Goal: Communication & Community: Share content

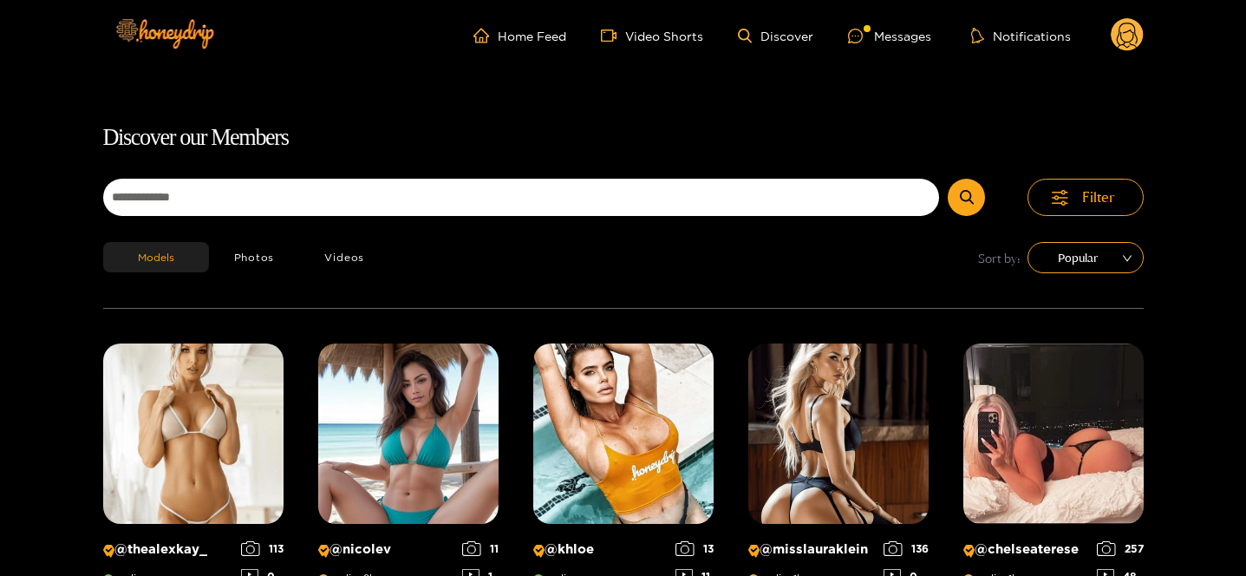
click at [1130, 31] on icon at bounding box center [1127, 38] width 21 height 30
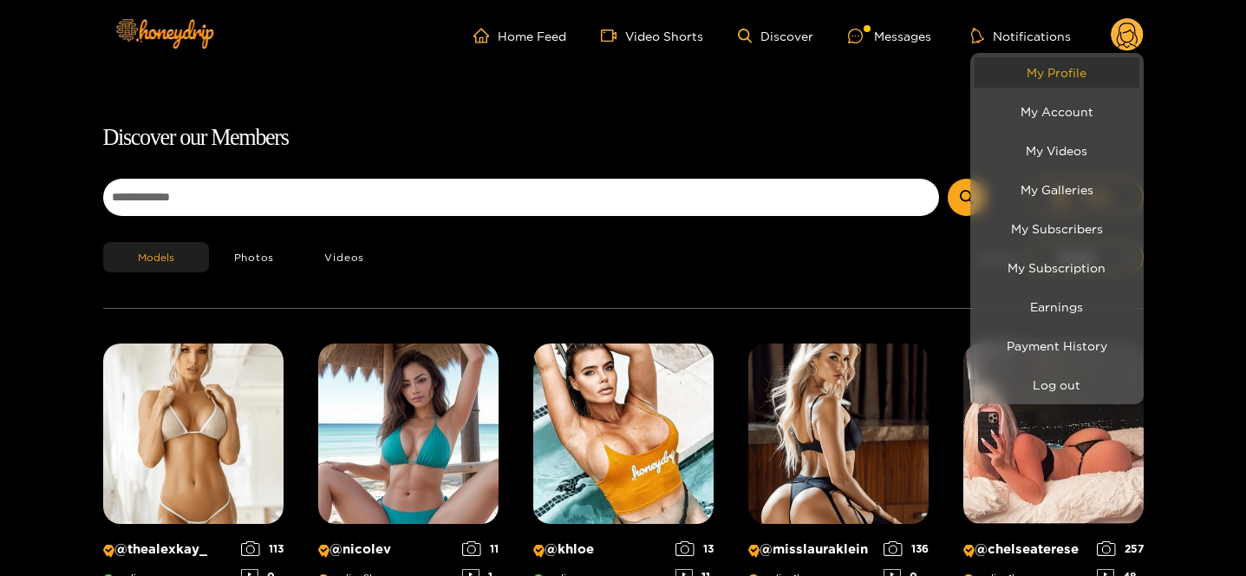
click at [1091, 75] on link "My Profile" at bounding box center [1056, 72] width 165 height 30
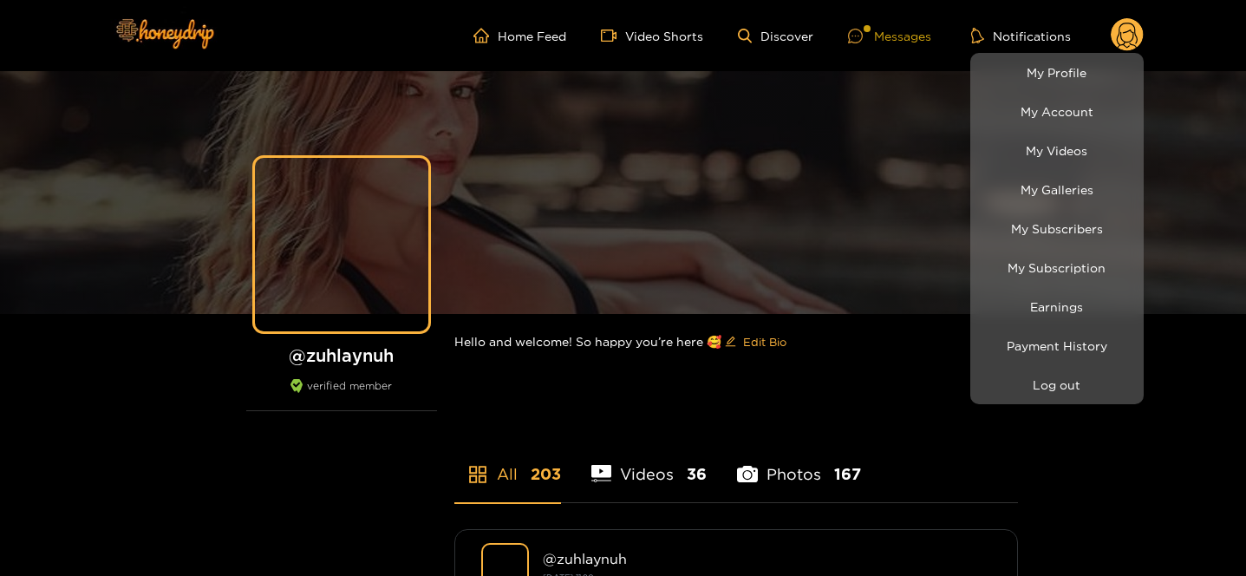
drag, startPoint x: 845, startPoint y: 45, endPoint x: 865, endPoint y: 39, distance: 20.8
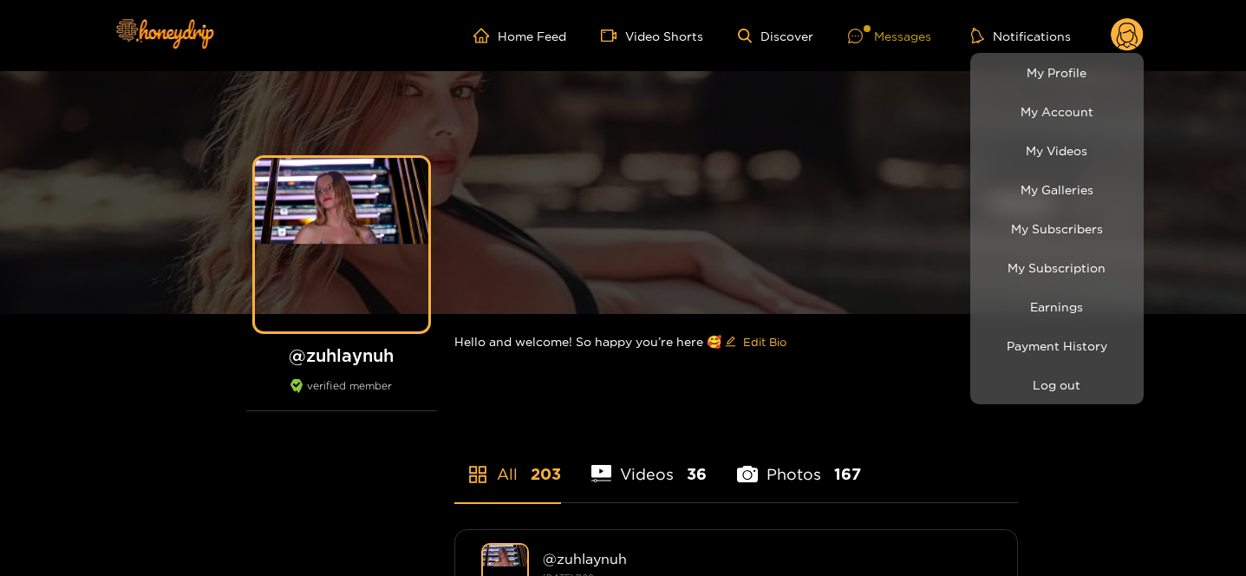
click at [845, 45] on div at bounding box center [623, 288] width 1246 height 576
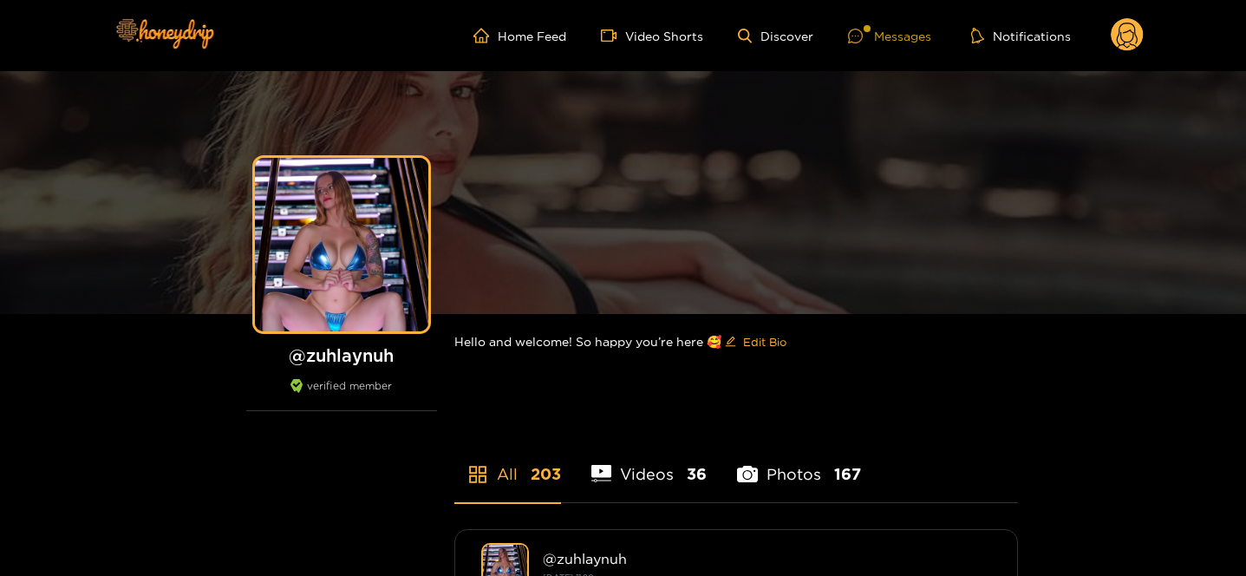
click at [865, 39] on div at bounding box center [861, 36] width 26 height 15
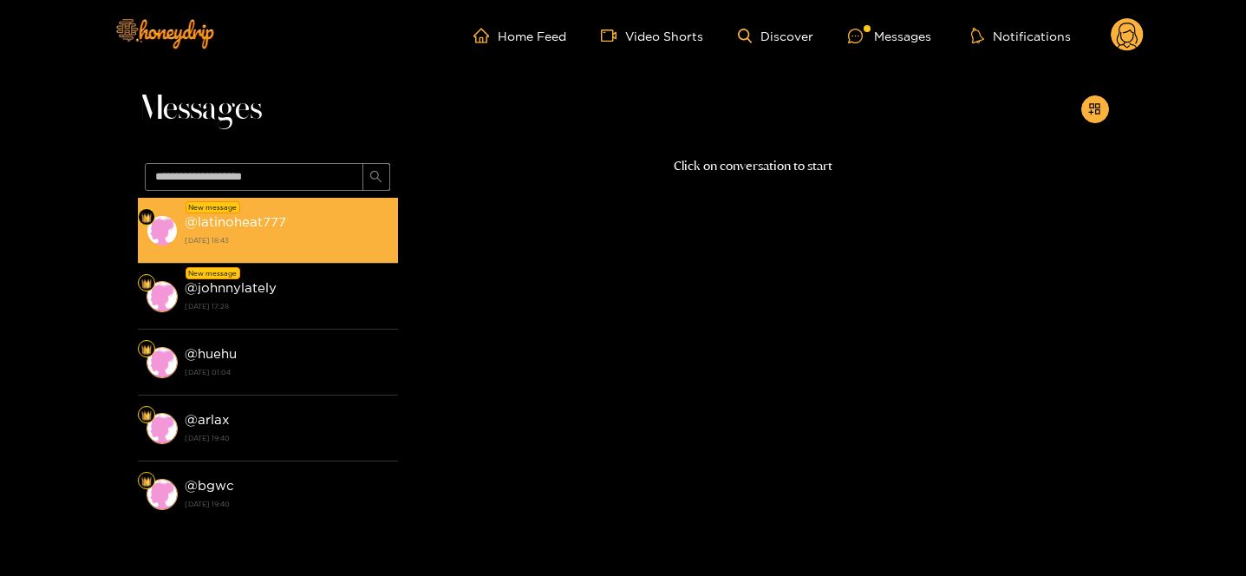
click at [287, 212] on div "@ latinoheat777 [DATE] 18:43" at bounding box center [287, 230] width 205 height 39
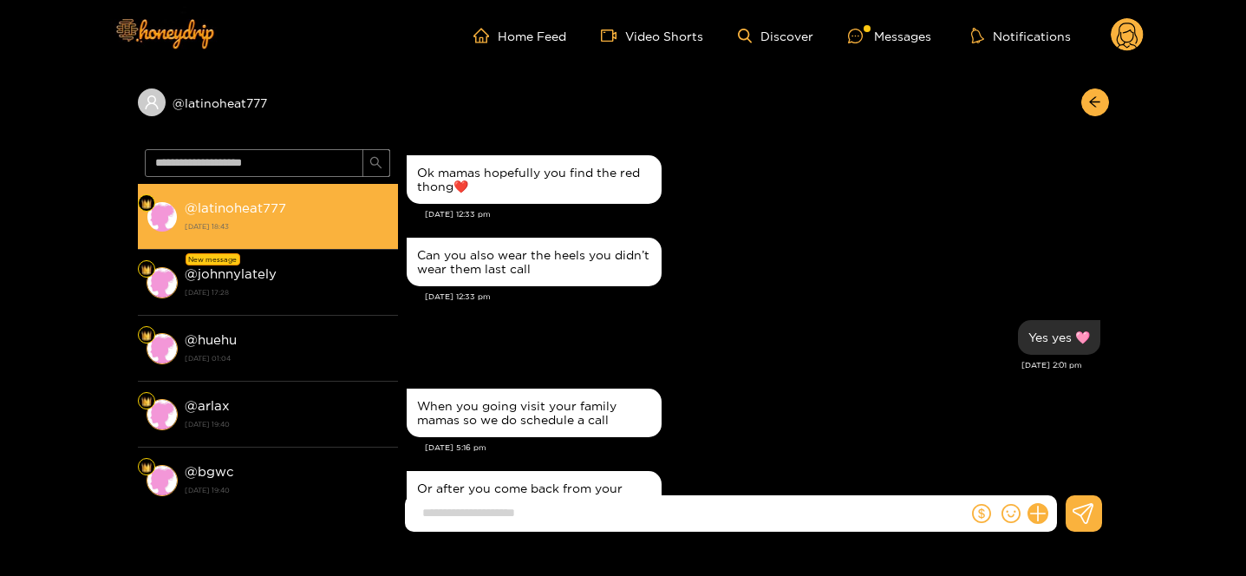
scroll to position [1771, 0]
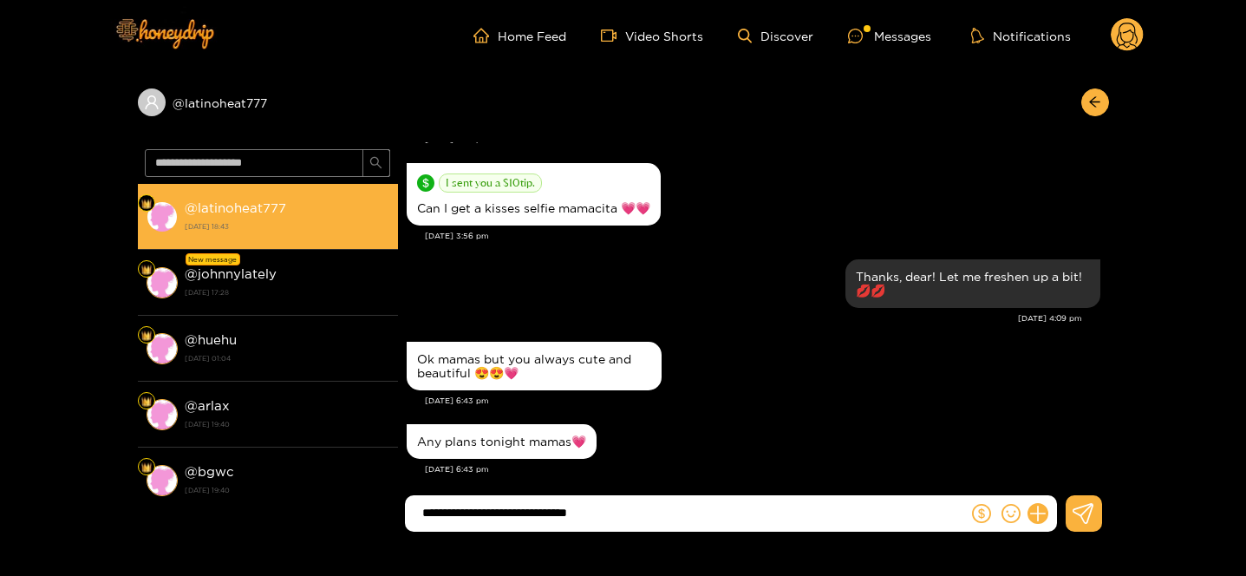
type input "**********"
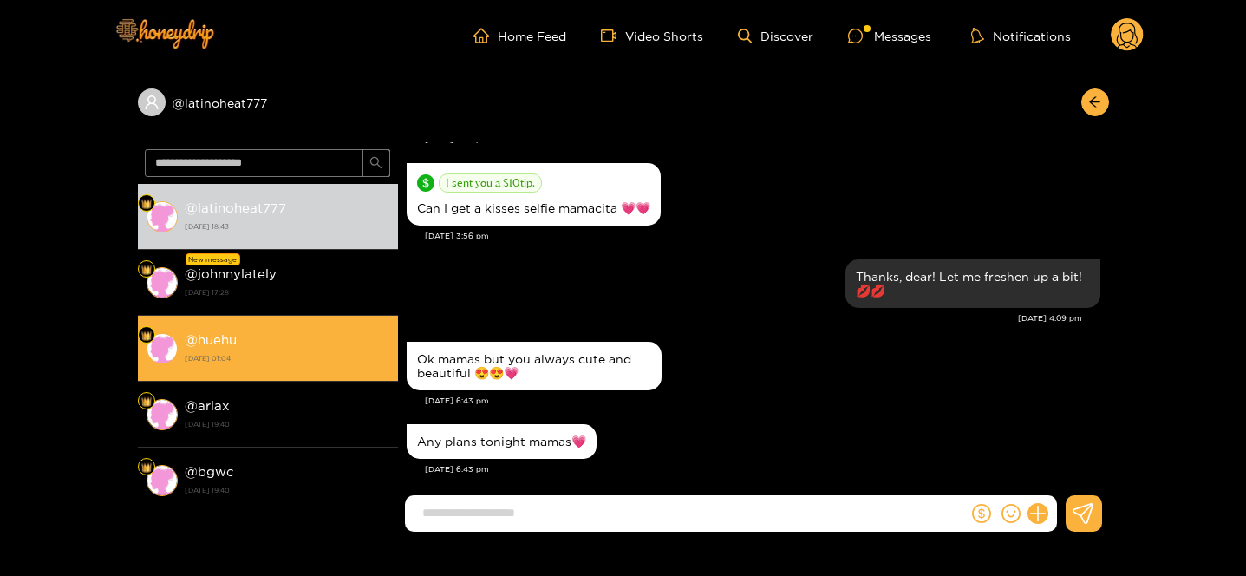
scroll to position [1840, 0]
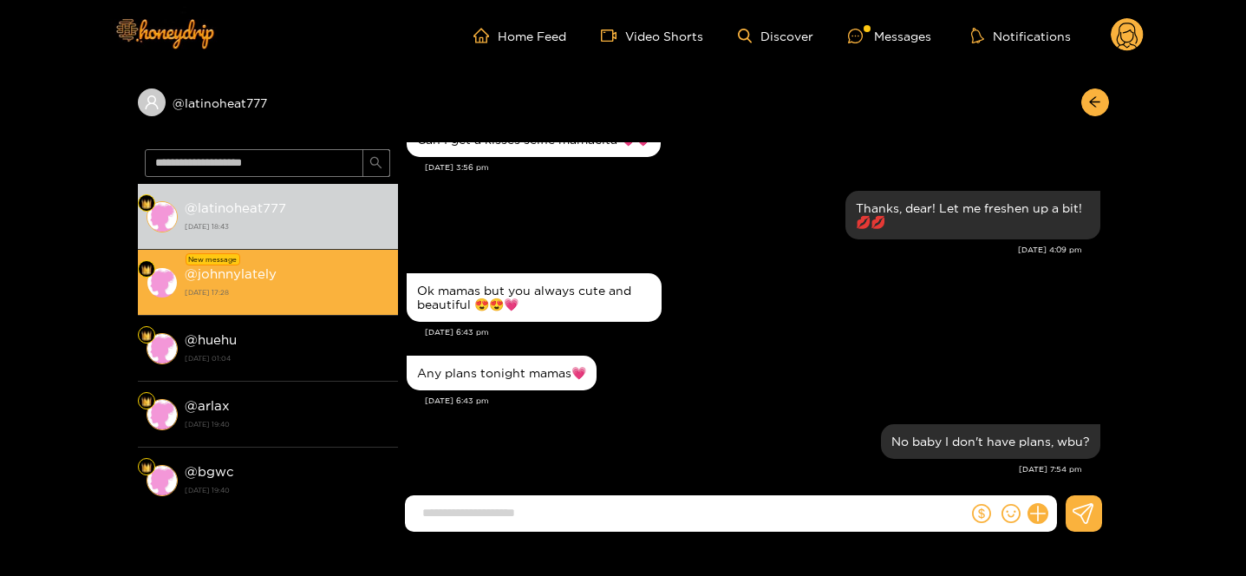
click at [281, 290] on strong "[DATE] 17:28" at bounding box center [287, 292] width 205 height 16
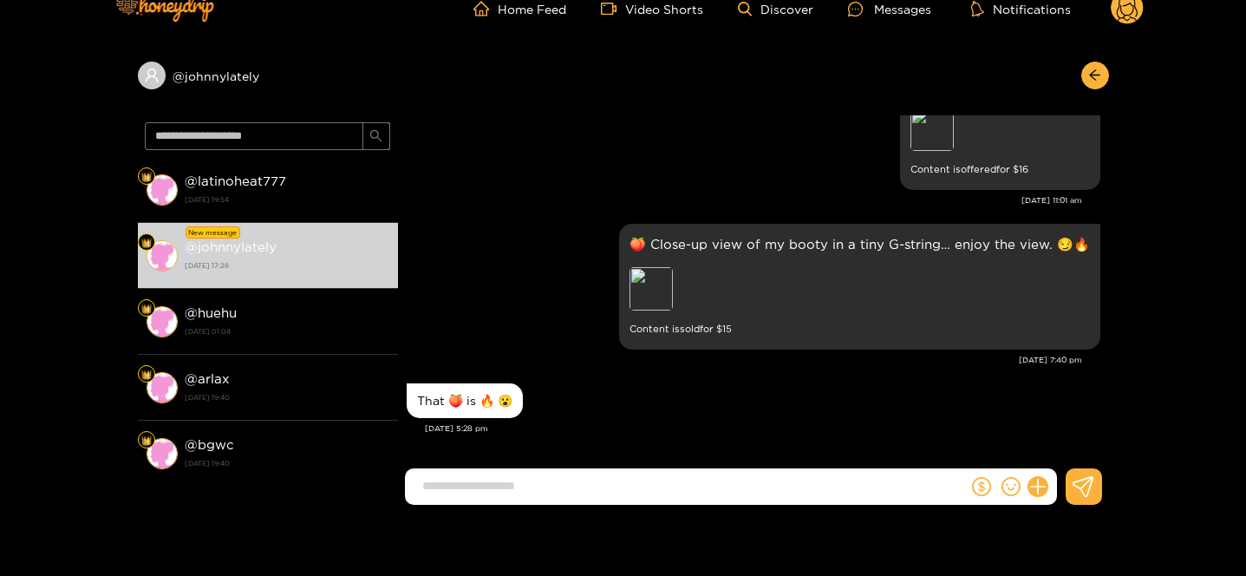
scroll to position [29, 0]
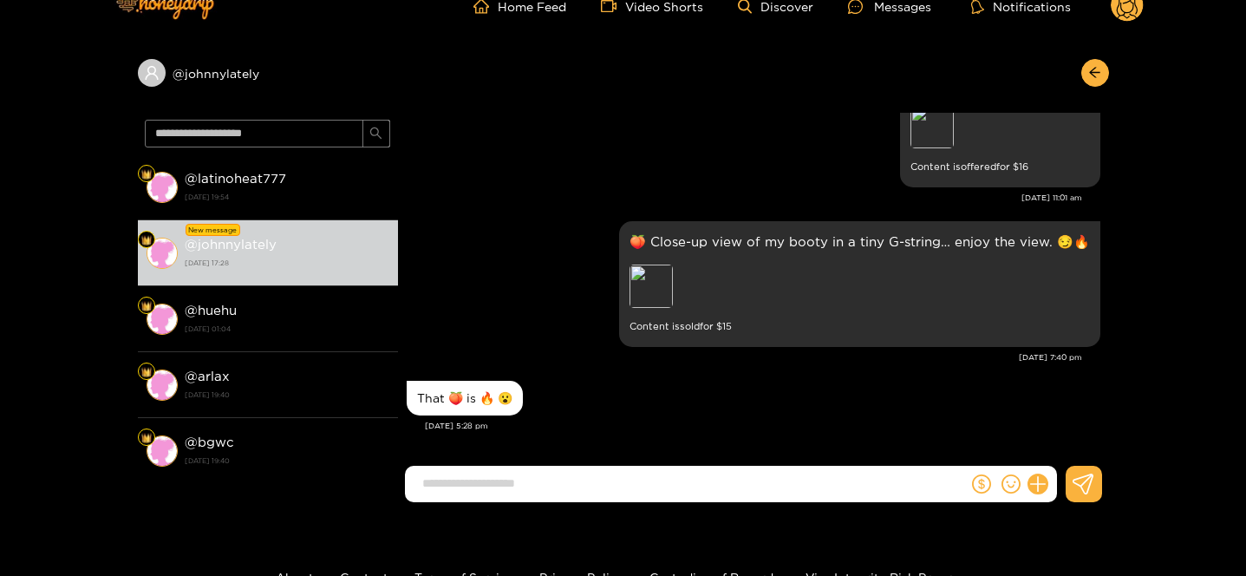
click at [547, 487] on input at bounding box center [691, 483] width 554 height 29
type input "**********"
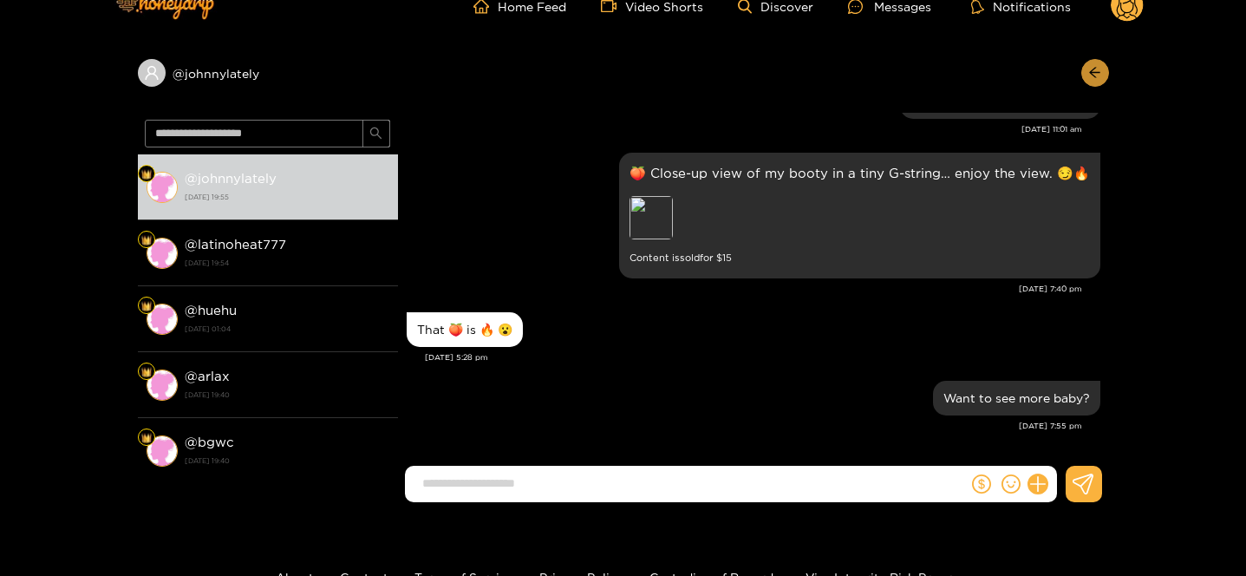
click at [1104, 66] on button "button" at bounding box center [1095, 73] width 28 height 28
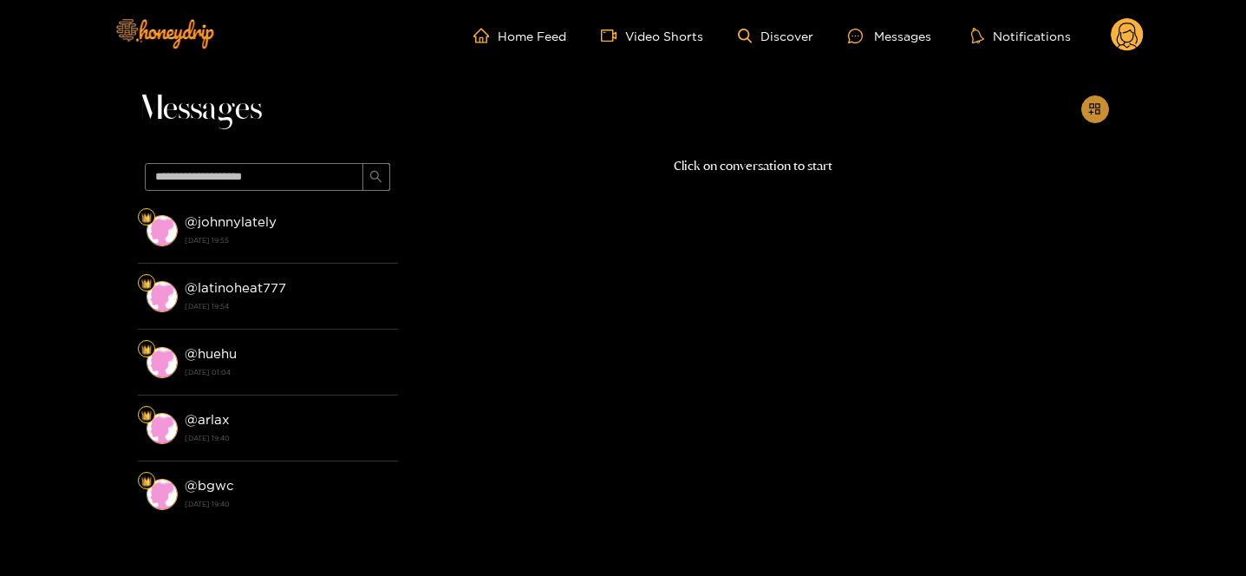
click at [1091, 107] on icon "appstore-add" at bounding box center [1094, 108] width 13 height 13
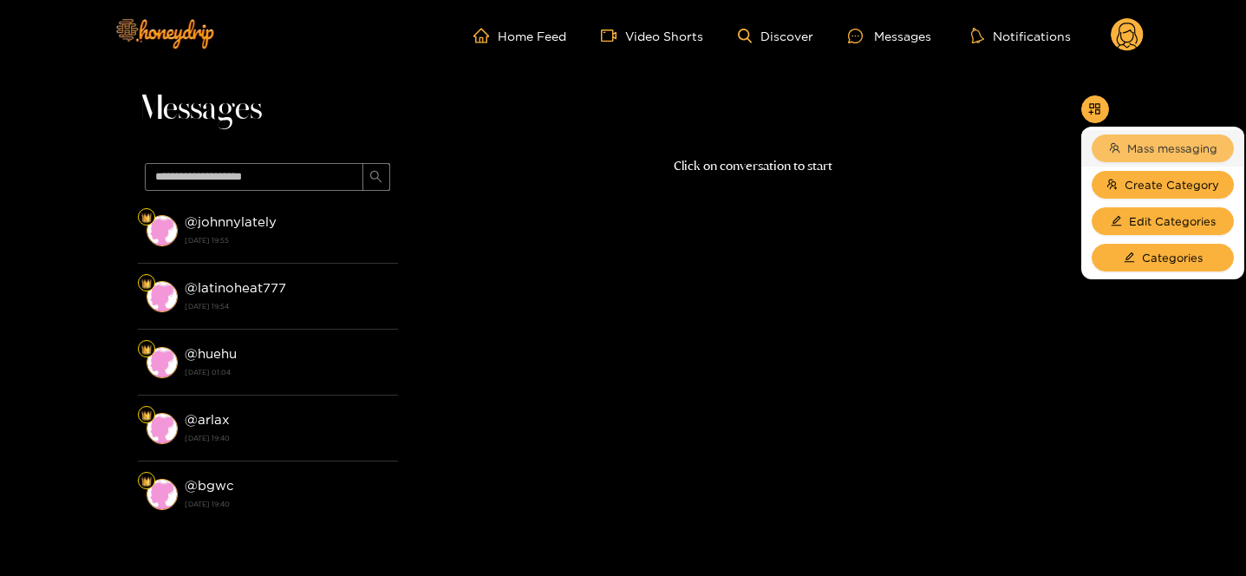
click at [1117, 147] on icon "team" at bounding box center [1114, 147] width 11 height 11
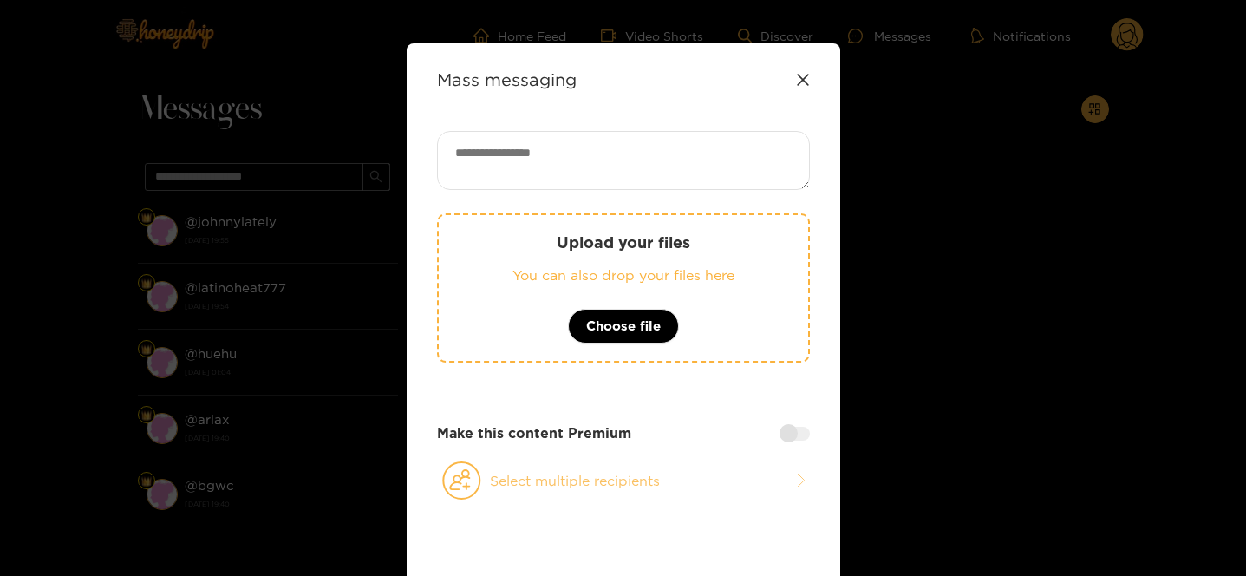
click at [475, 473] on icon at bounding box center [461, 480] width 39 height 38
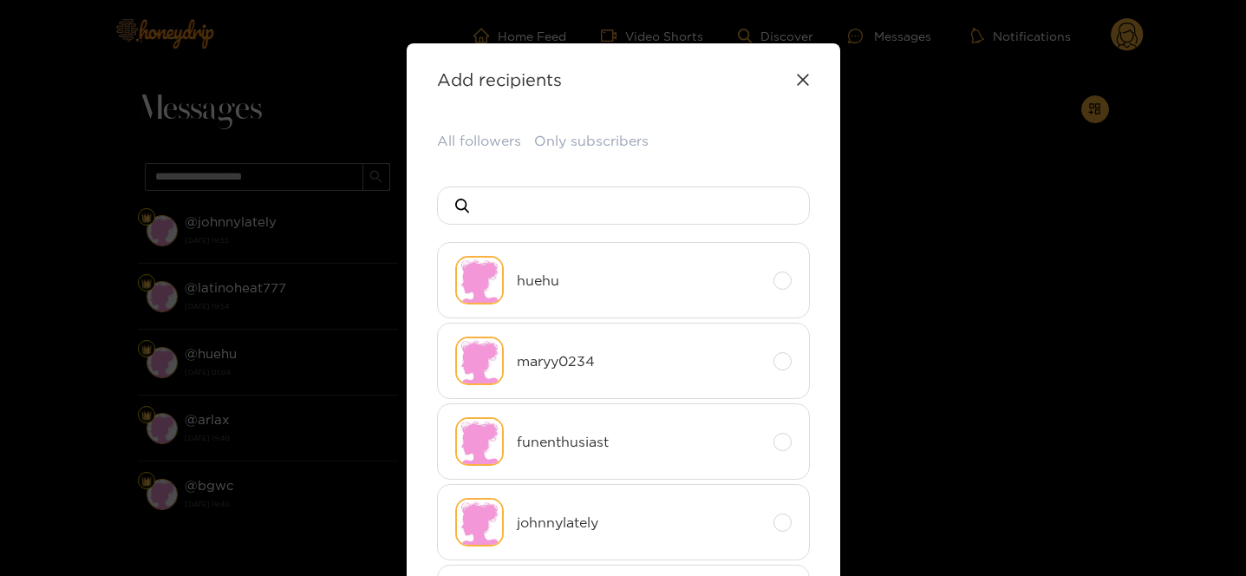
click at [498, 133] on button "All followers" at bounding box center [479, 141] width 84 height 20
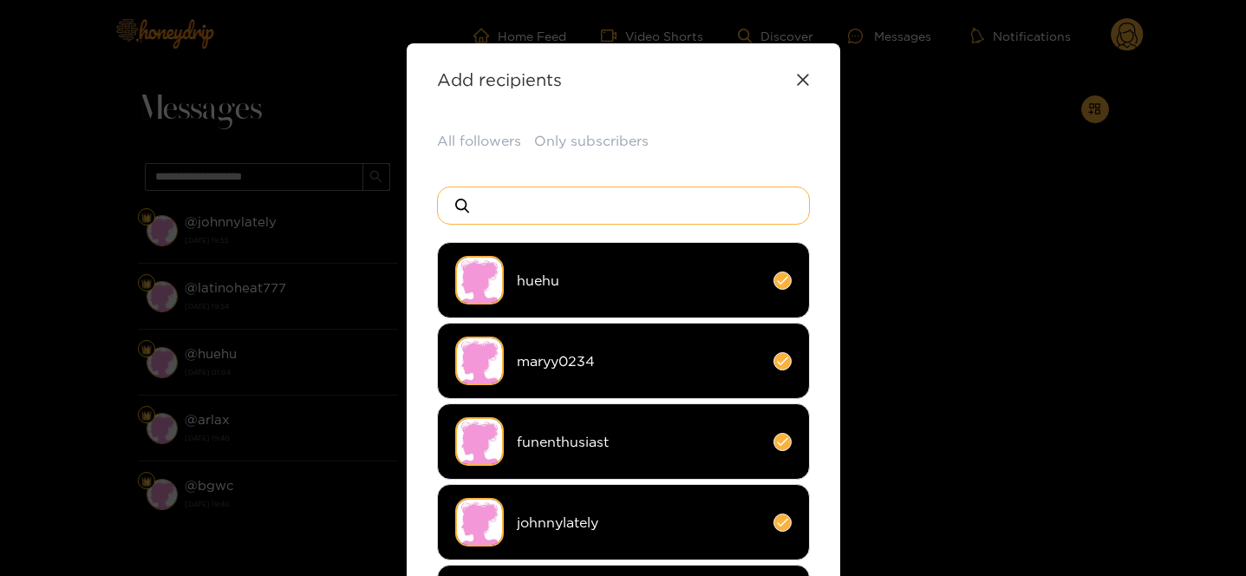
click at [584, 208] on input at bounding box center [630, 205] width 305 height 36
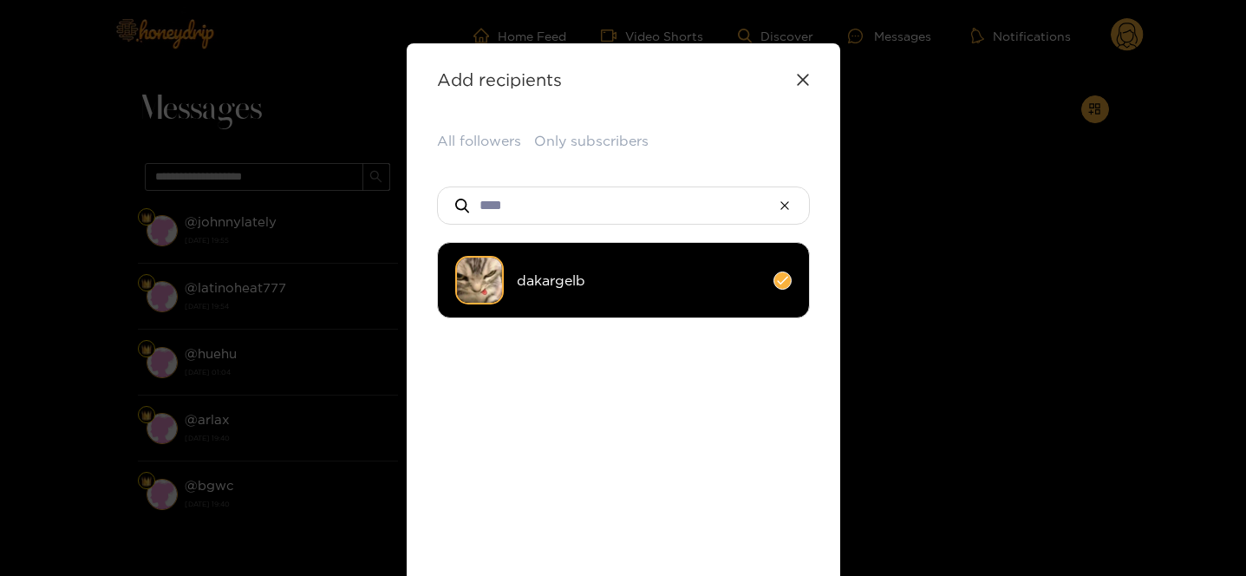
click at [563, 300] on li "dakargelb" at bounding box center [623, 280] width 373 height 76
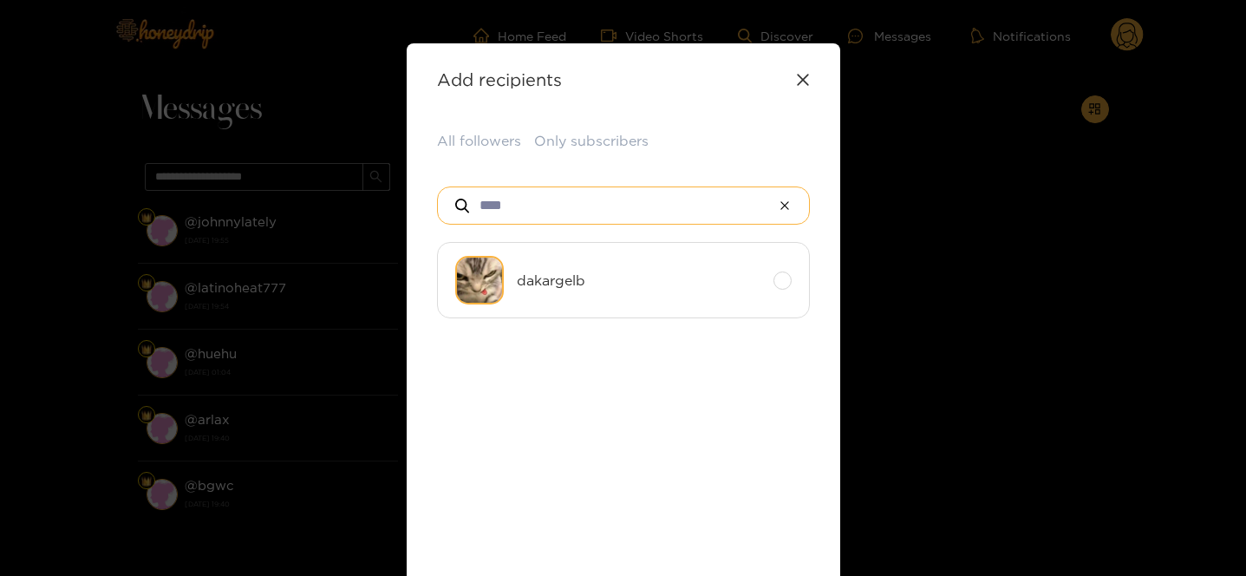
drag, startPoint x: 516, startPoint y: 203, endPoint x: 451, endPoint y: 186, distance: 67.3
click at [451, 186] on div "****" at bounding box center [623, 205] width 373 height 38
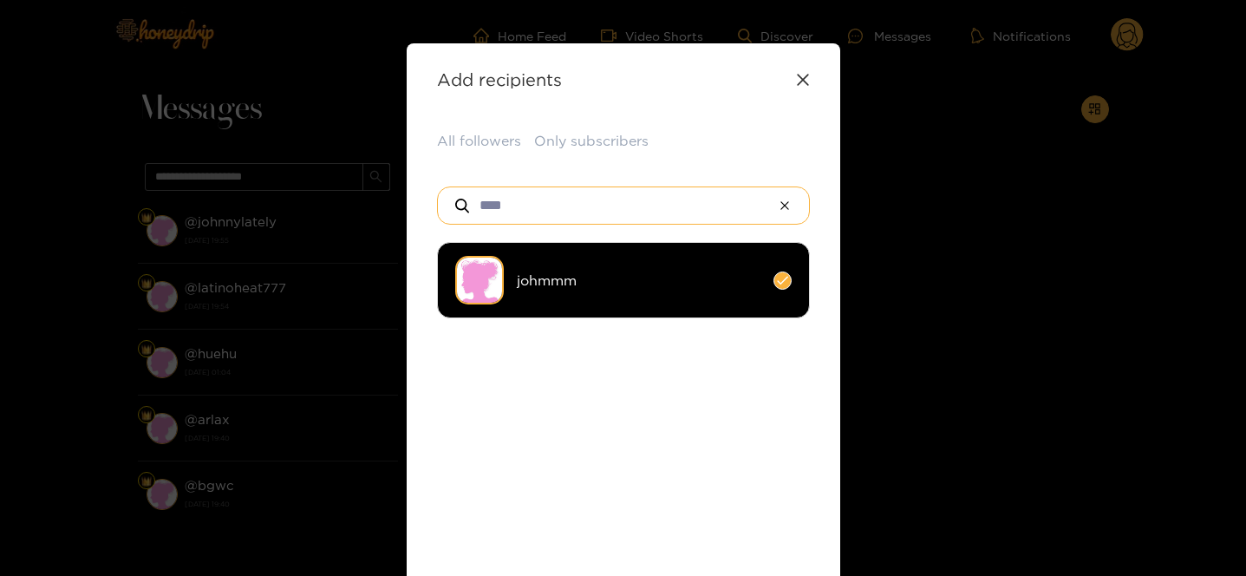
type input "****"
click at [519, 259] on li "johmmm" at bounding box center [623, 280] width 373 height 76
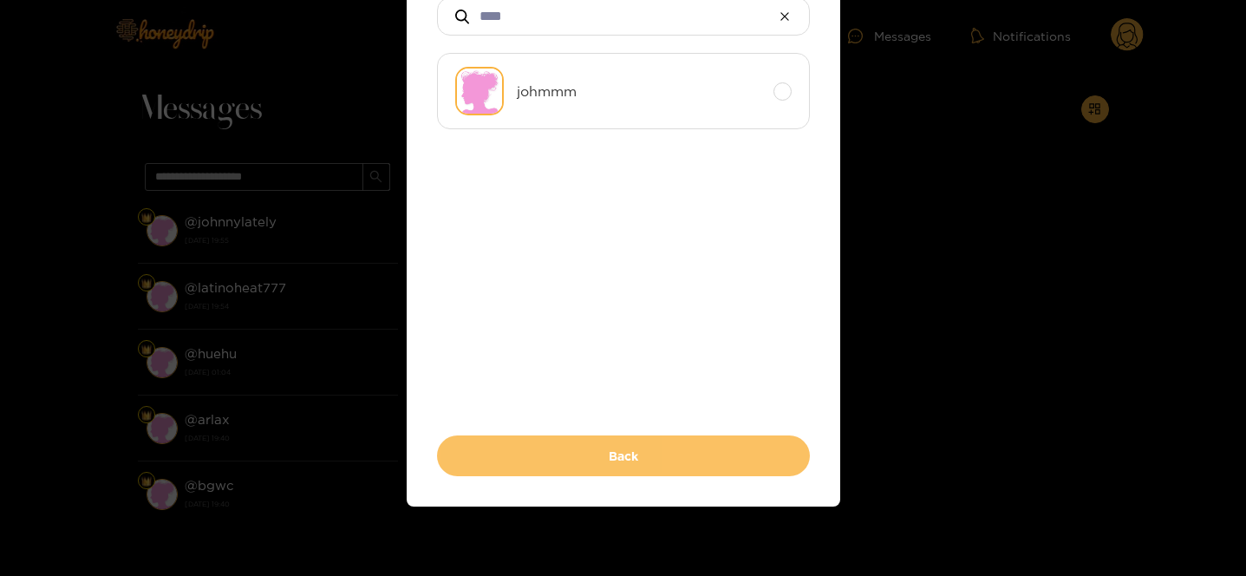
click at [596, 442] on button "Back" at bounding box center [623, 455] width 373 height 41
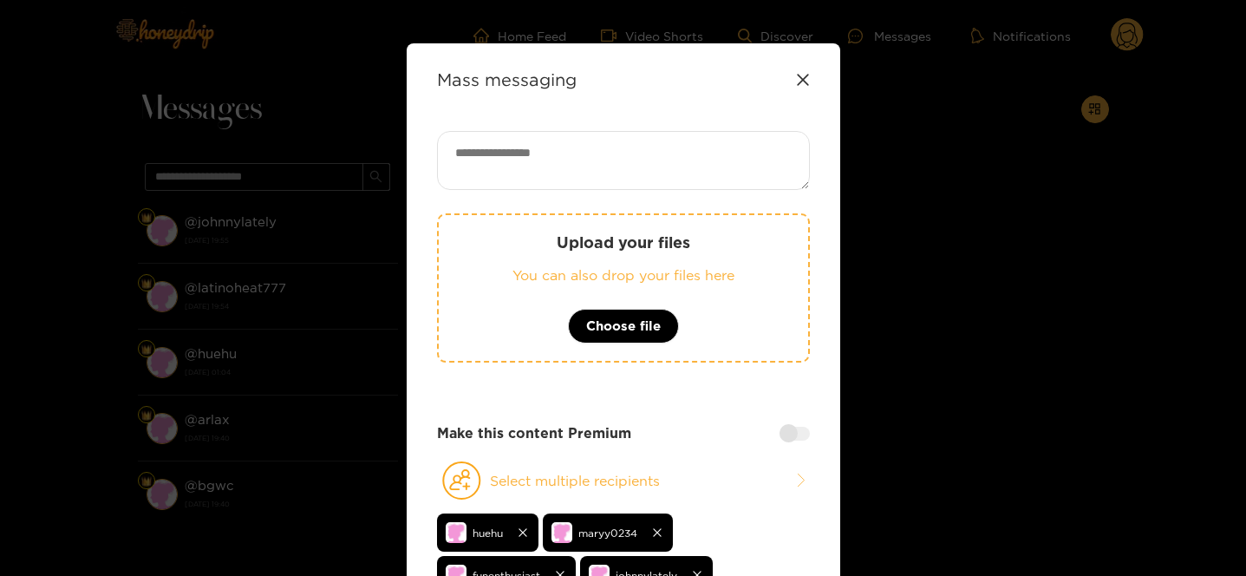
click at [550, 164] on textarea at bounding box center [623, 160] width 373 height 59
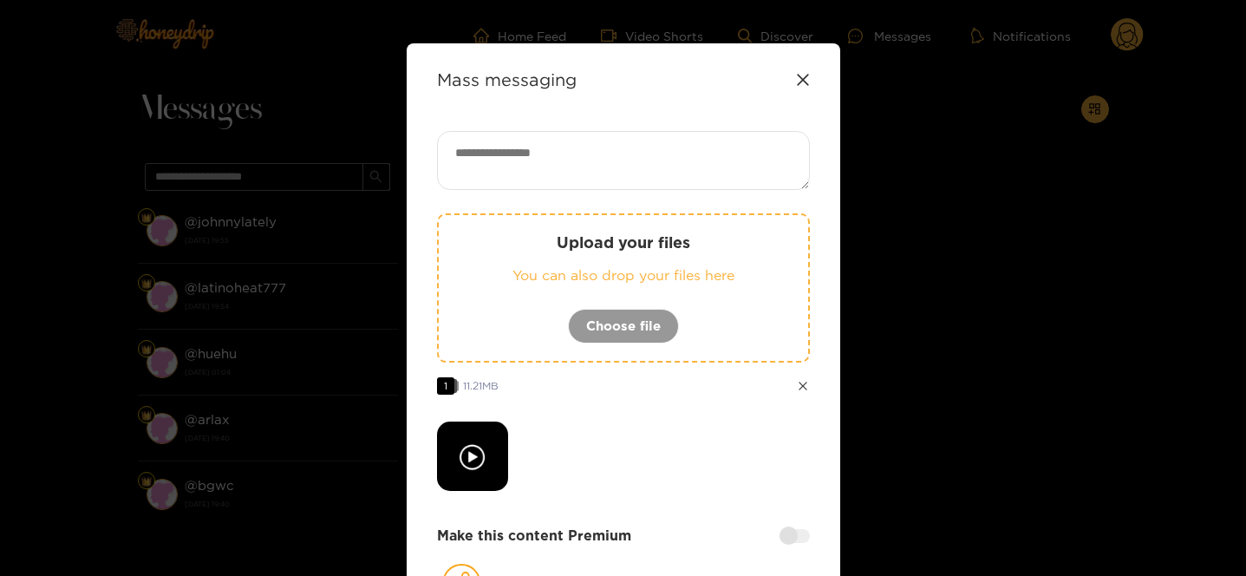
click at [573, 159] on textarea at bounding box center [623, 160] width 373 height 59
type textarea "**********"
click at [786, 537] on div at bounding box center [794, 536] width 30 height 14
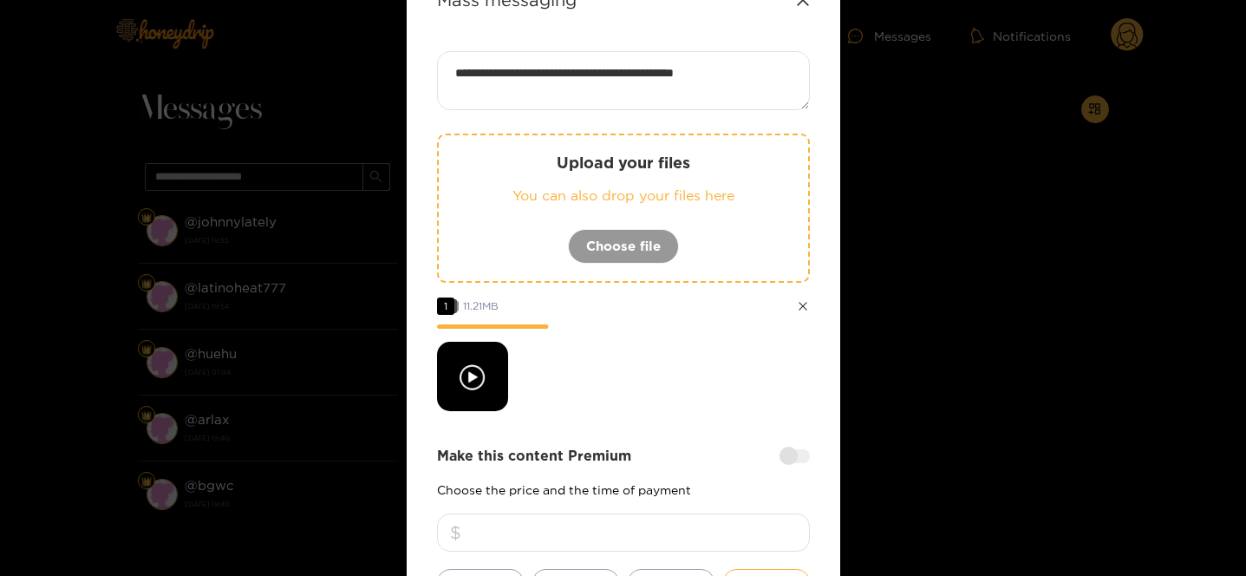
scroll to position [104, 0]
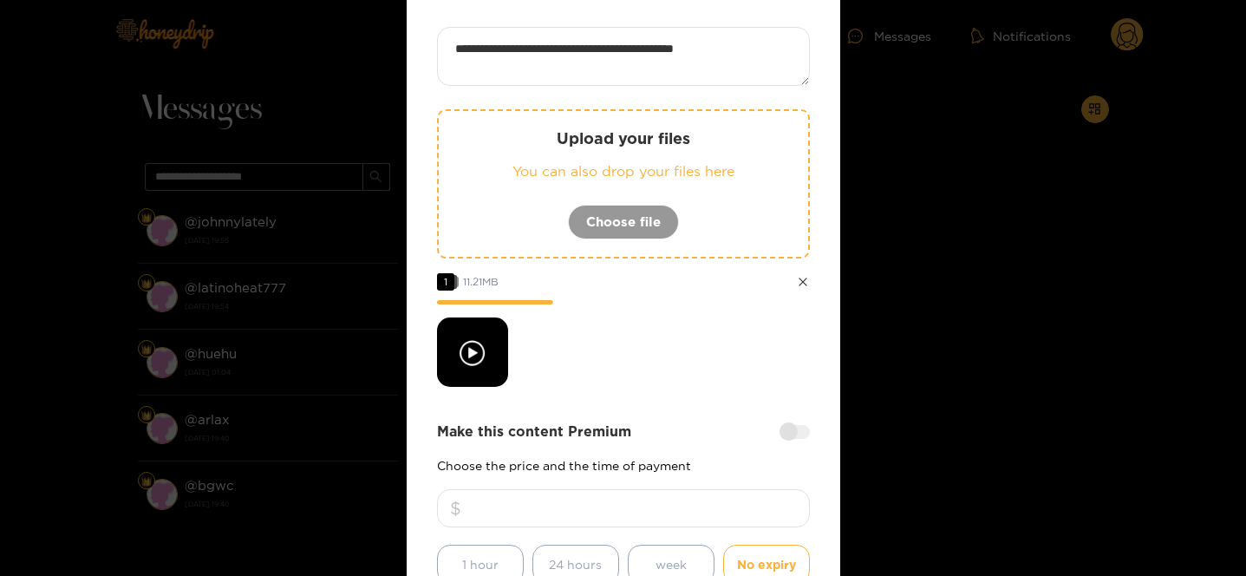
drag, startPoint x: 603, startPoint y: 485, endPoint x: 601, endPoint y: 514, distance: 29.6
click at [603, 485] on div "Make this content Premium Choose the price and the time of payment 1 hour 24 ho…" at bounding box center [623, 502] width 373 height 162
click at [600, 524] on input "number" at bounding box center [623, 508] width 373 height 38
type input "**"
click at [619, 419] on div "**********" at bounding box center [623, 396] width 373 height 738
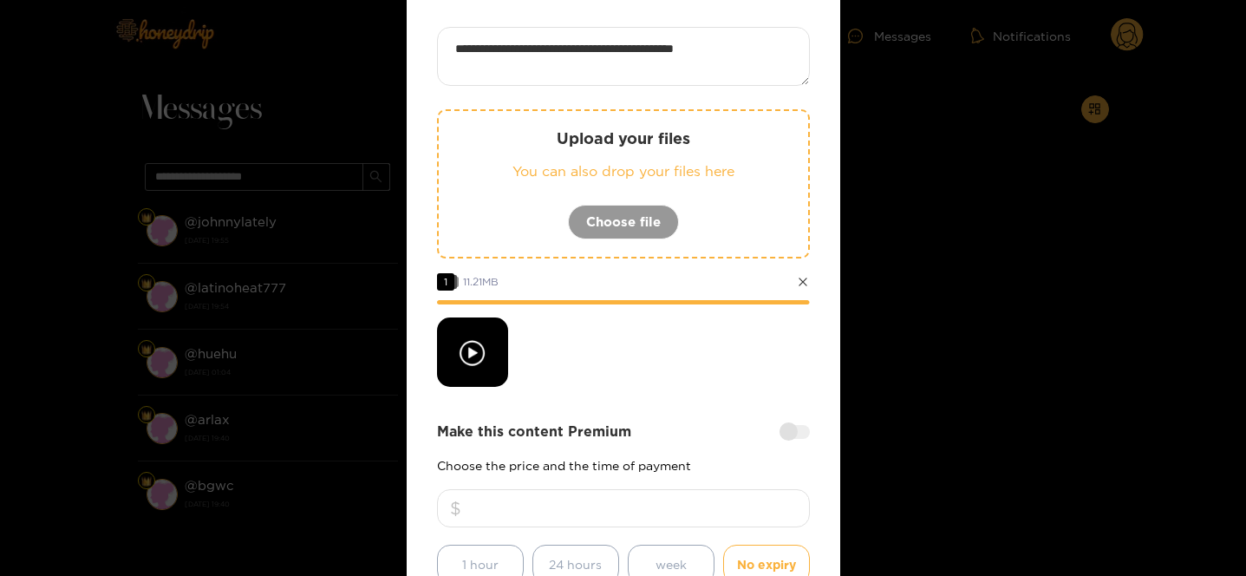
click at [619, 419] on div "**********" at bounding box center [623, 396] width 373 height 738
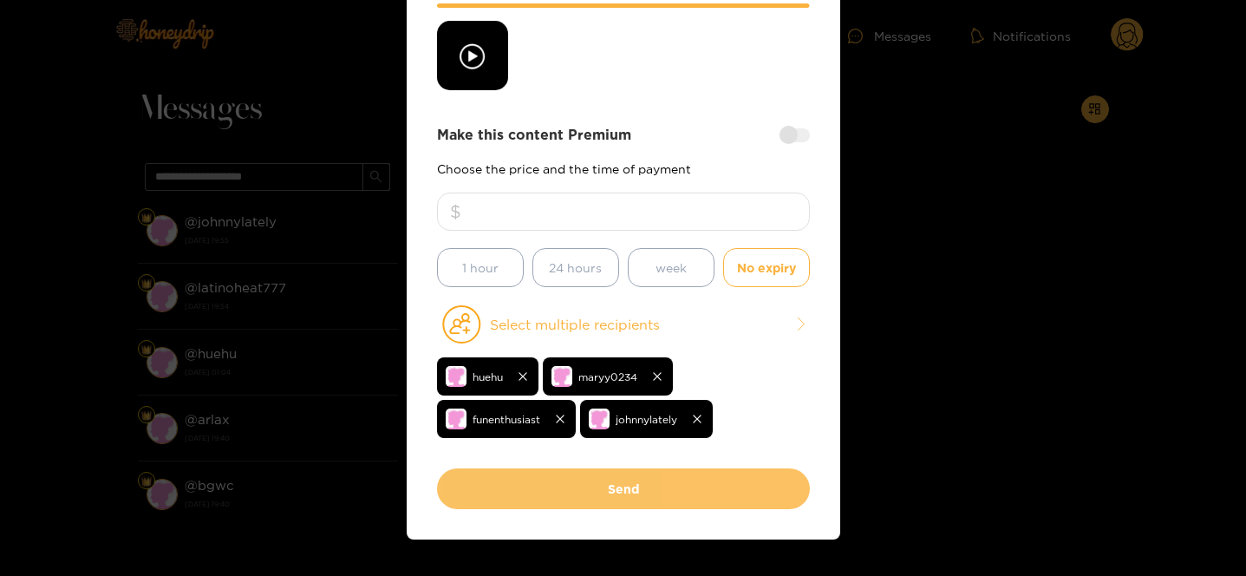
scroll to position [433, 0]
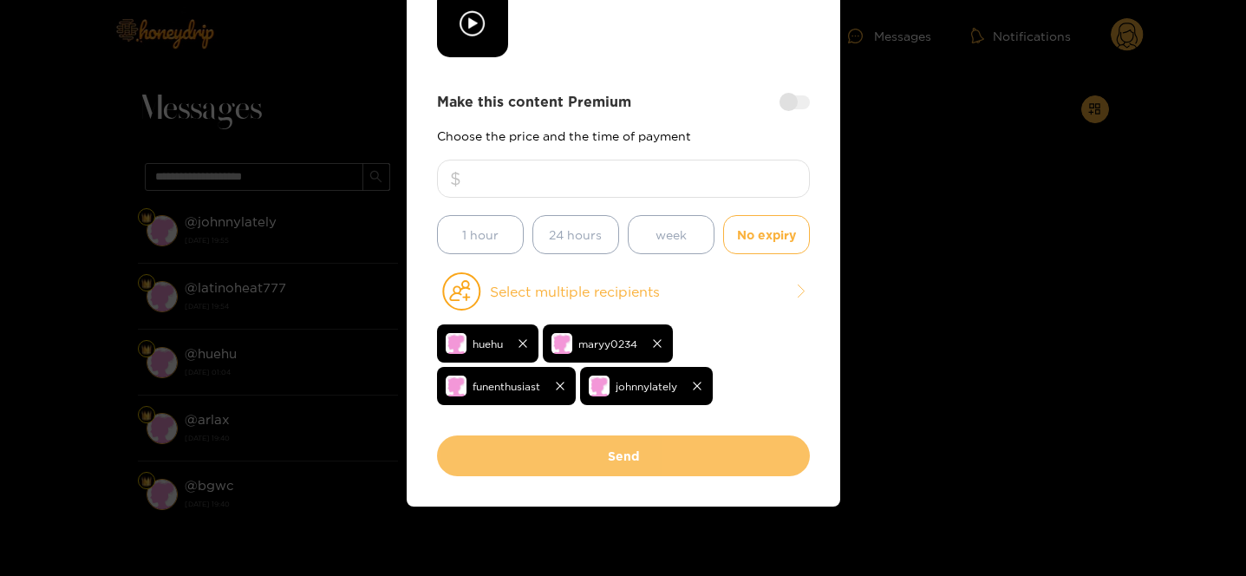
click at [615, 466] on button "Send" at bounding box center [623, 455] width 373 height 41
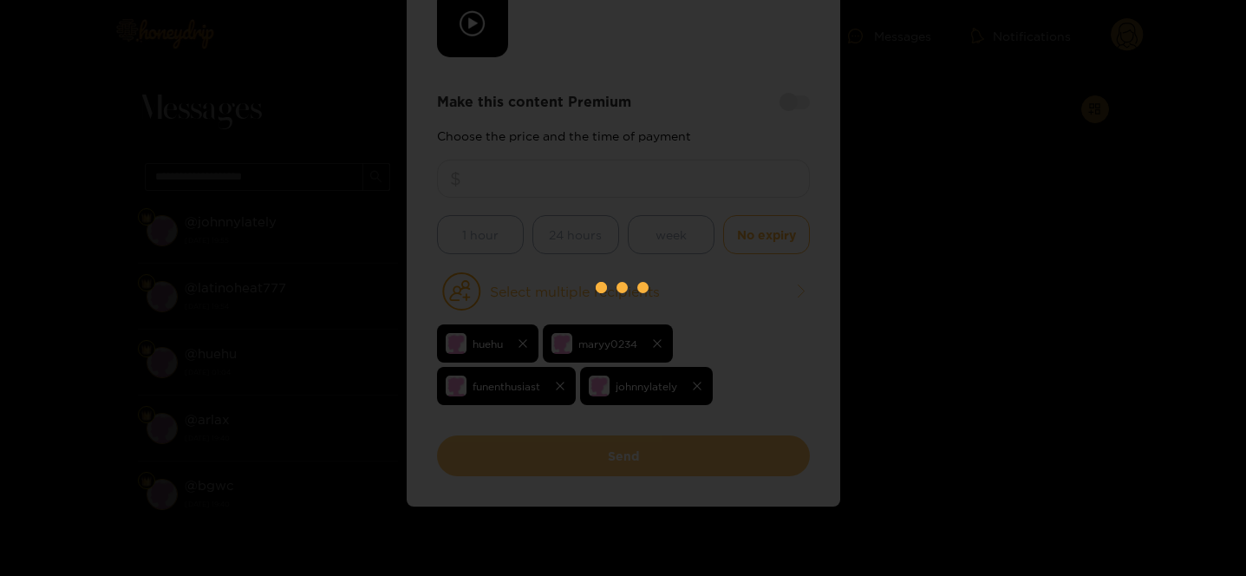
scroll to position [246, 0]
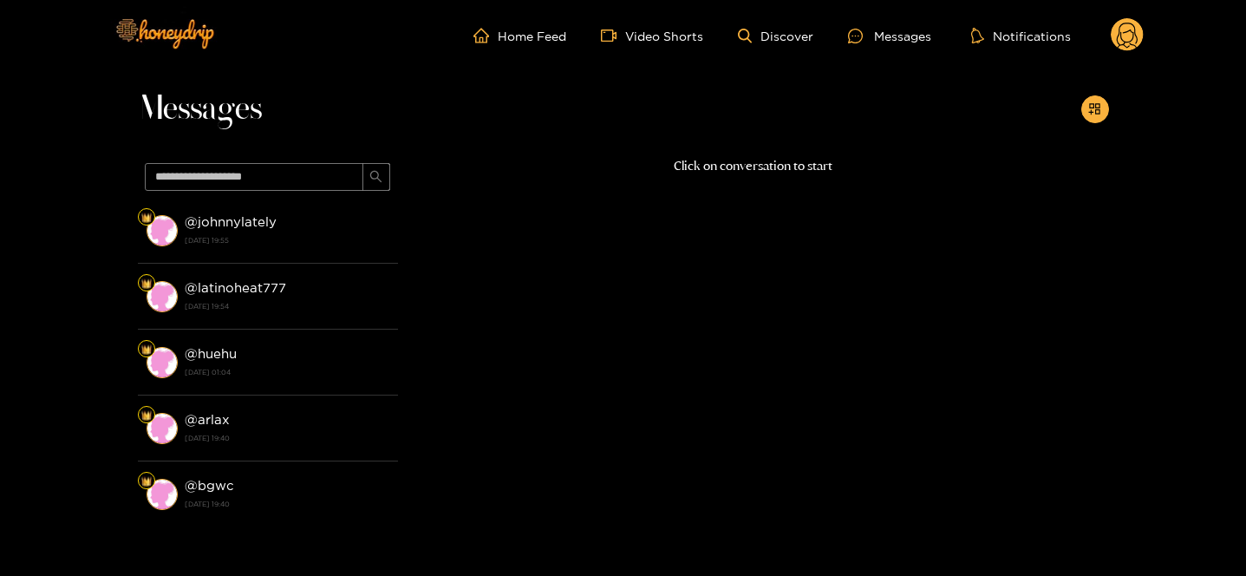
click at [1115, 32] on circle at bounding box center [1126, 34] width 33 height 33
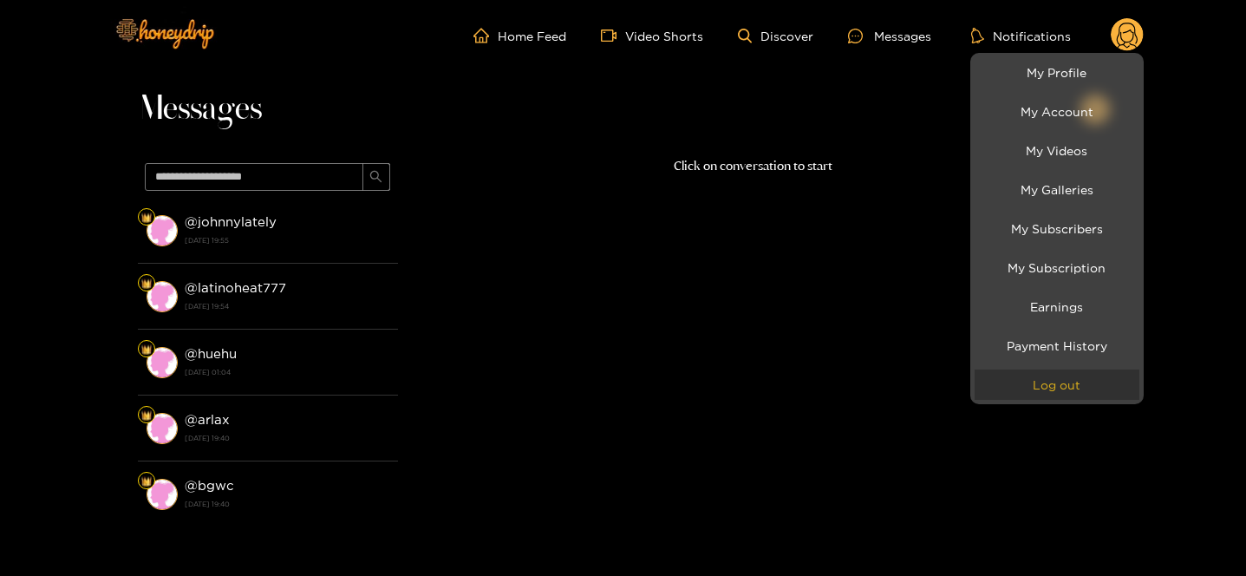
click at [1033, 389] on button "Log out" at bounding box center [1056, 384] width 165 height 30
